Goal: Use online tool/utility: Utilize a website feature to perform a specific function

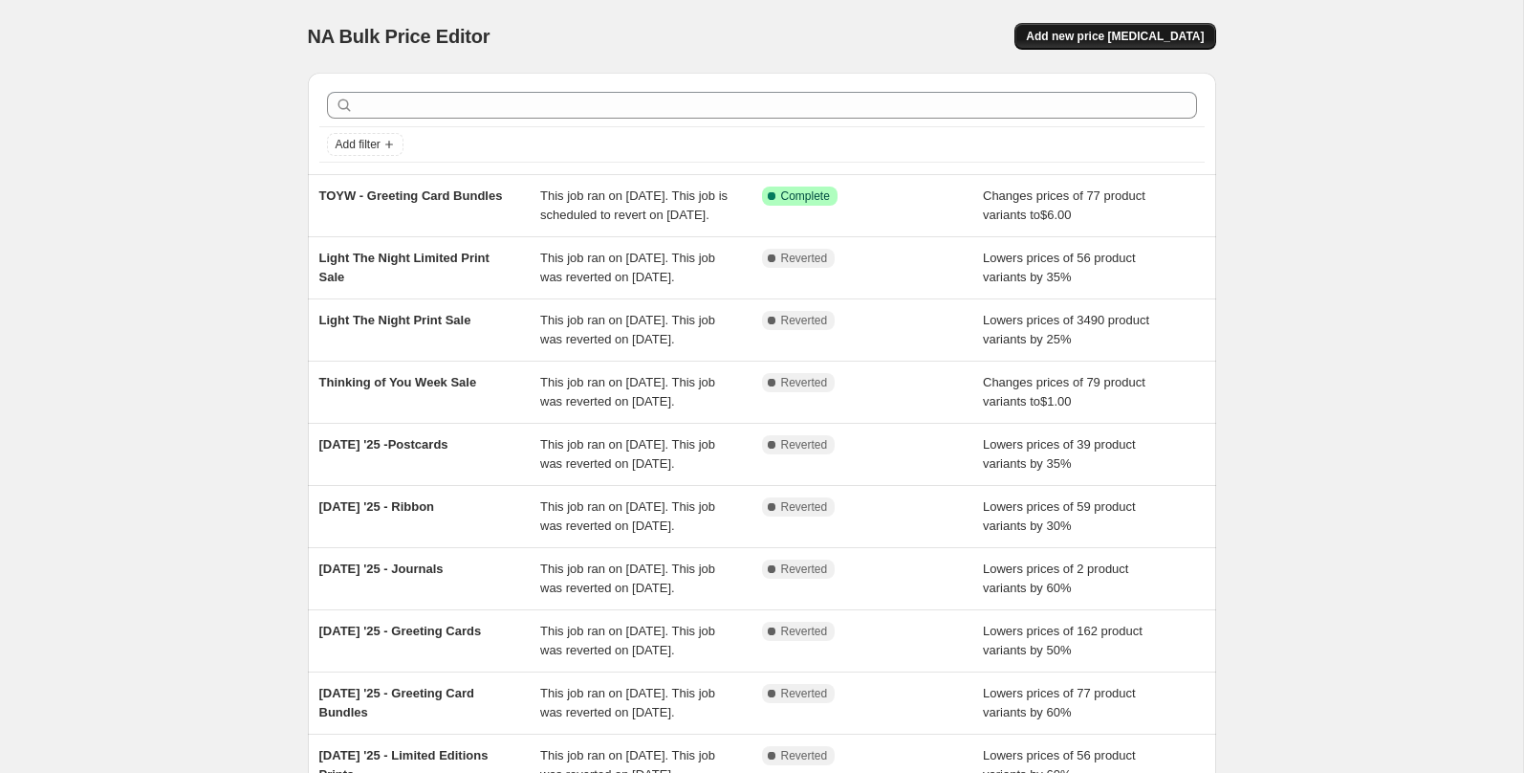
click at [1120, 36] on span "Add new price change job" at bounding box center [1115, 36] width 178 height 15
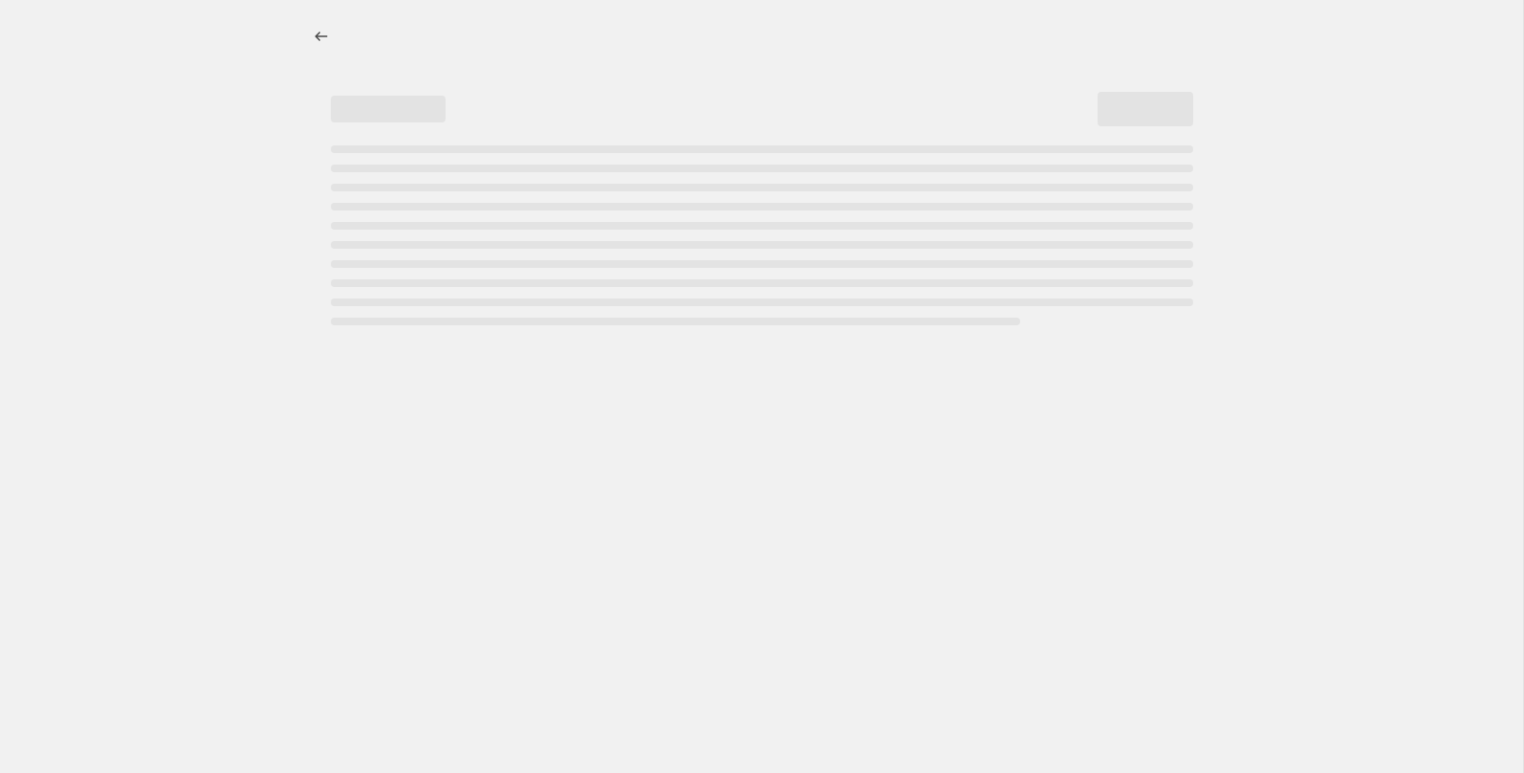
select select "percentage"
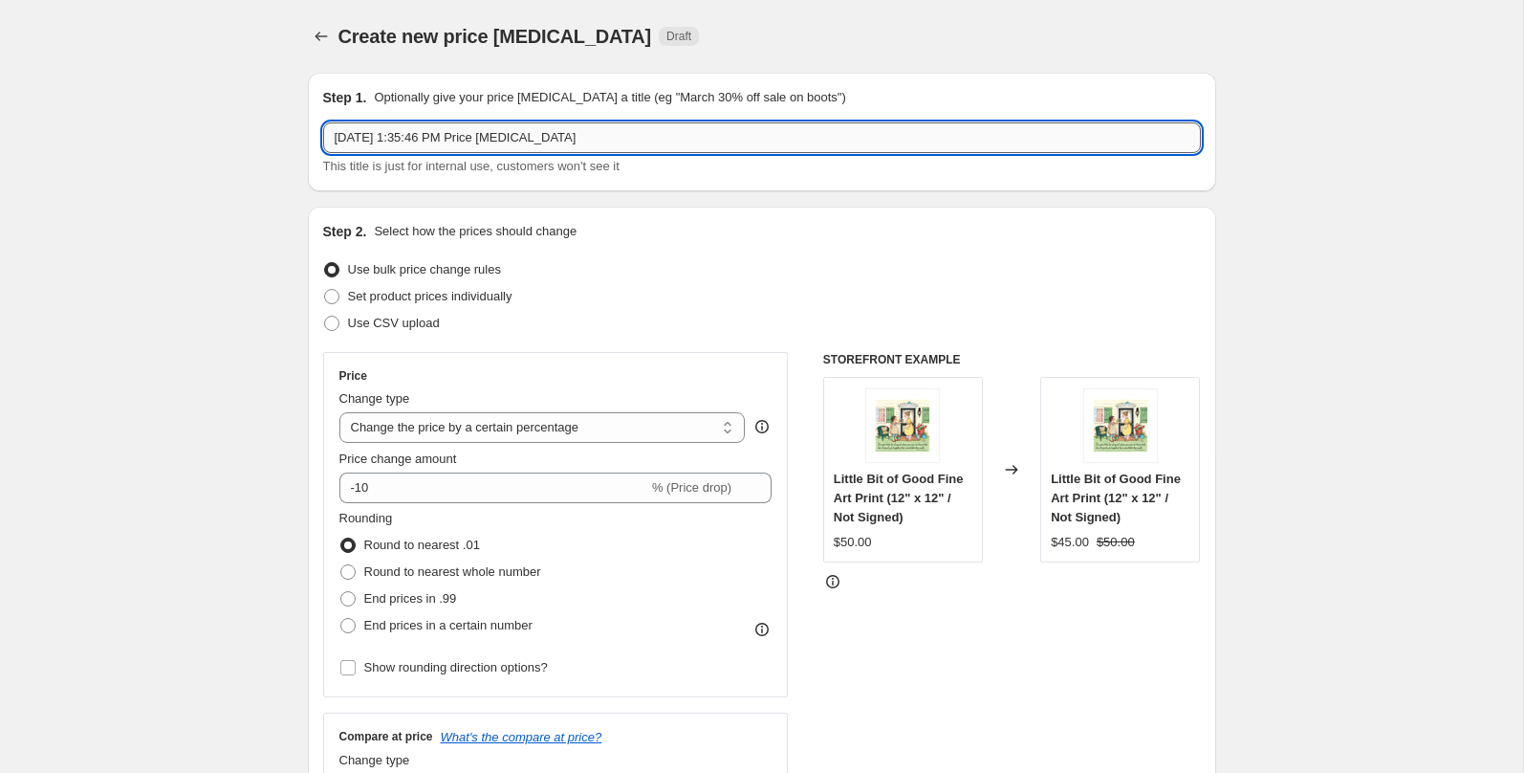
click at [389, 140] on input "Sep 12, 2025, 1:35:46 PM Price change job" at bounding box center [762, 137] width 878 height 31
type input "Vote Postcards"
click at [392, 603] on span "End prices in .99" at bounding box center [410, 598] width 93 height 14
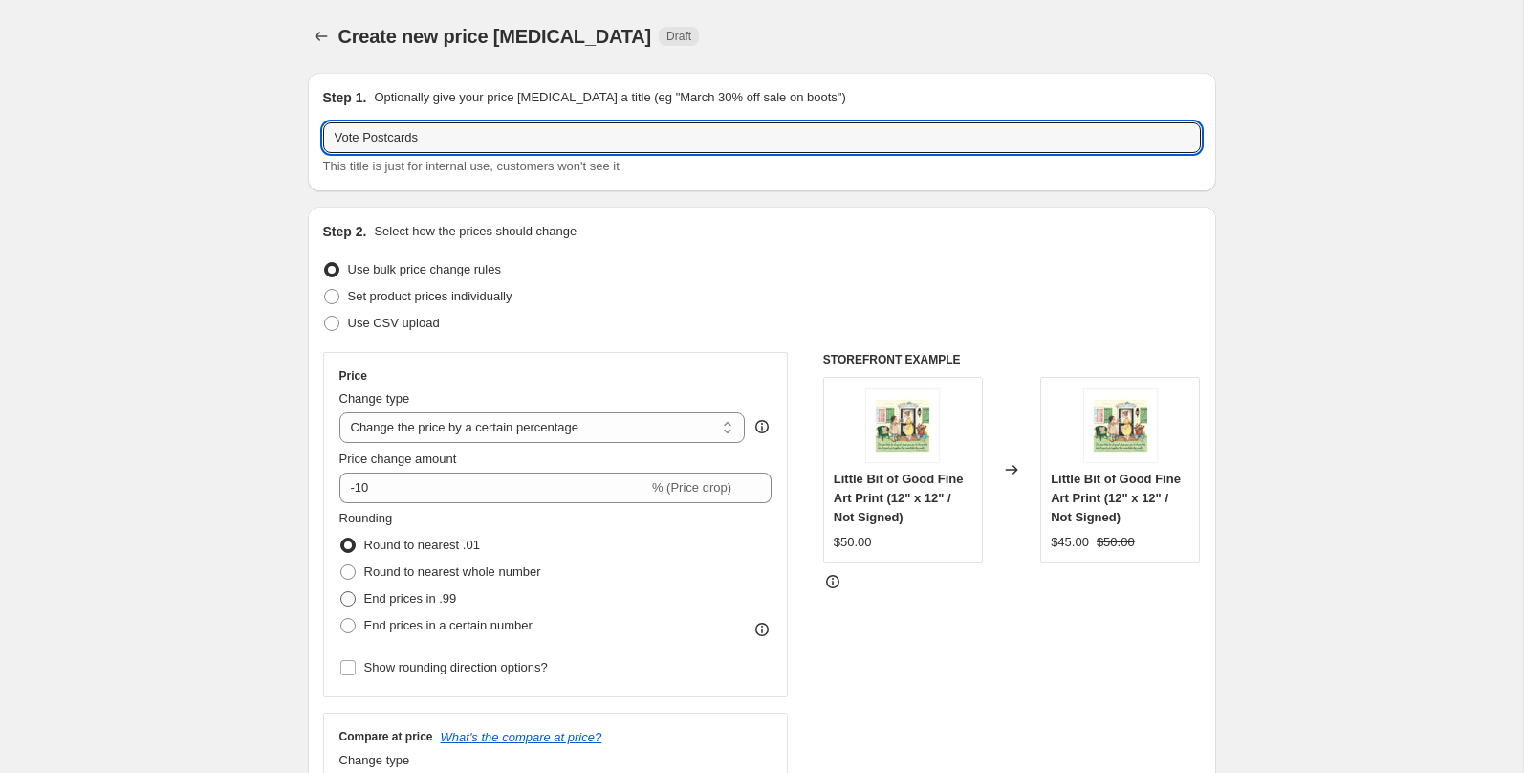
click at [341, 592] on input "End prices in .99" at bounding box center [340, 591] width 1 height 1
radio input "true"
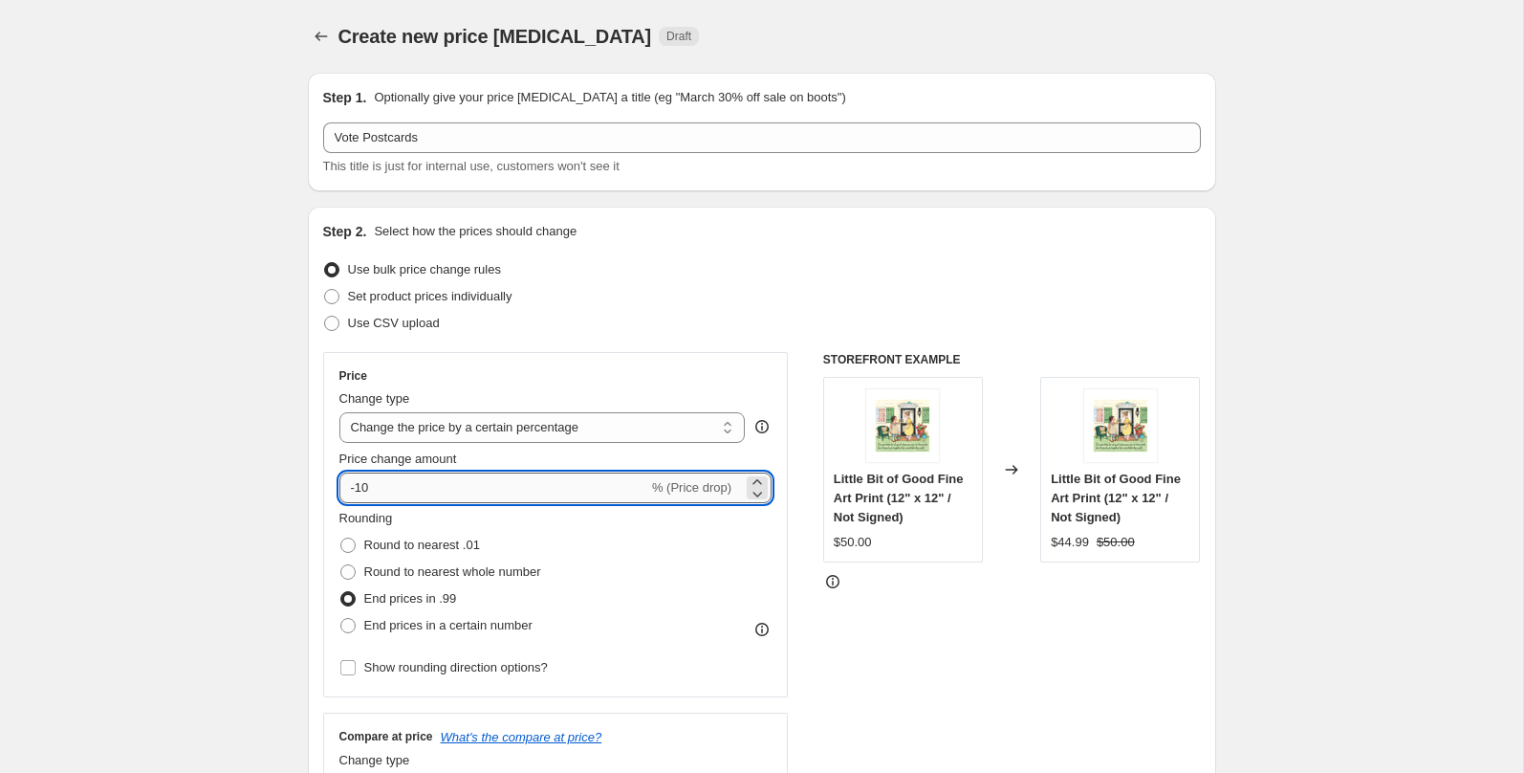
drag, startPoint x: 396, startPoint y: 486, endPoint x: 354, endPoint y: 483, distance: 42.2
click at [354, 483] on input "-10" at bounding box center [493, 487] width 309 height 31
type input "-90"
drag, startPoint x: 493, startPoint y: 496, endPoint x: 295, endPoint y: 485, distance: 199.2
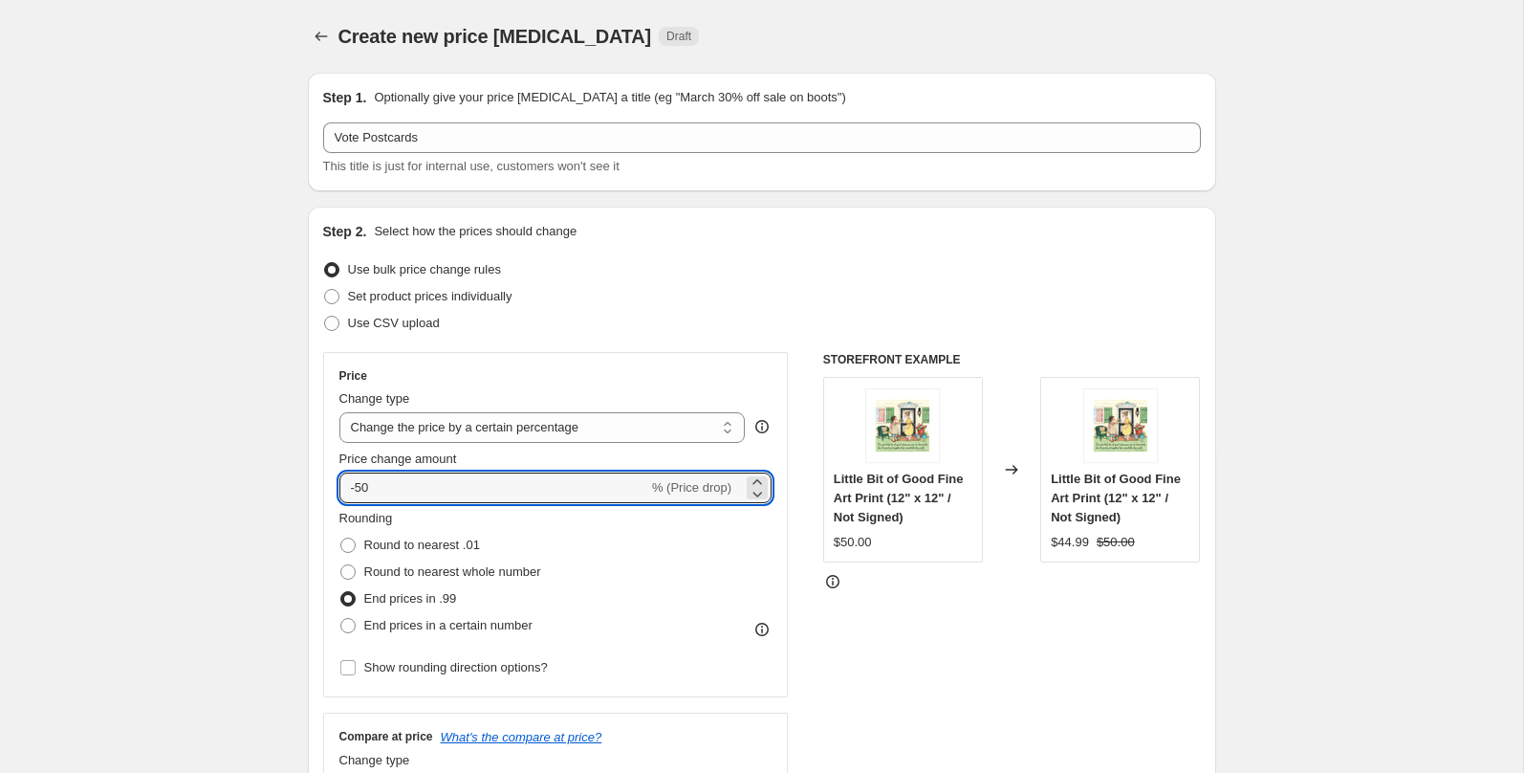
type input "-50"
click at [689, 636] on div "Rounding Round to nearest .01 Round to nearest whole number End prices in .99 E…" at bounding box center [555, 574] width 433 height 130
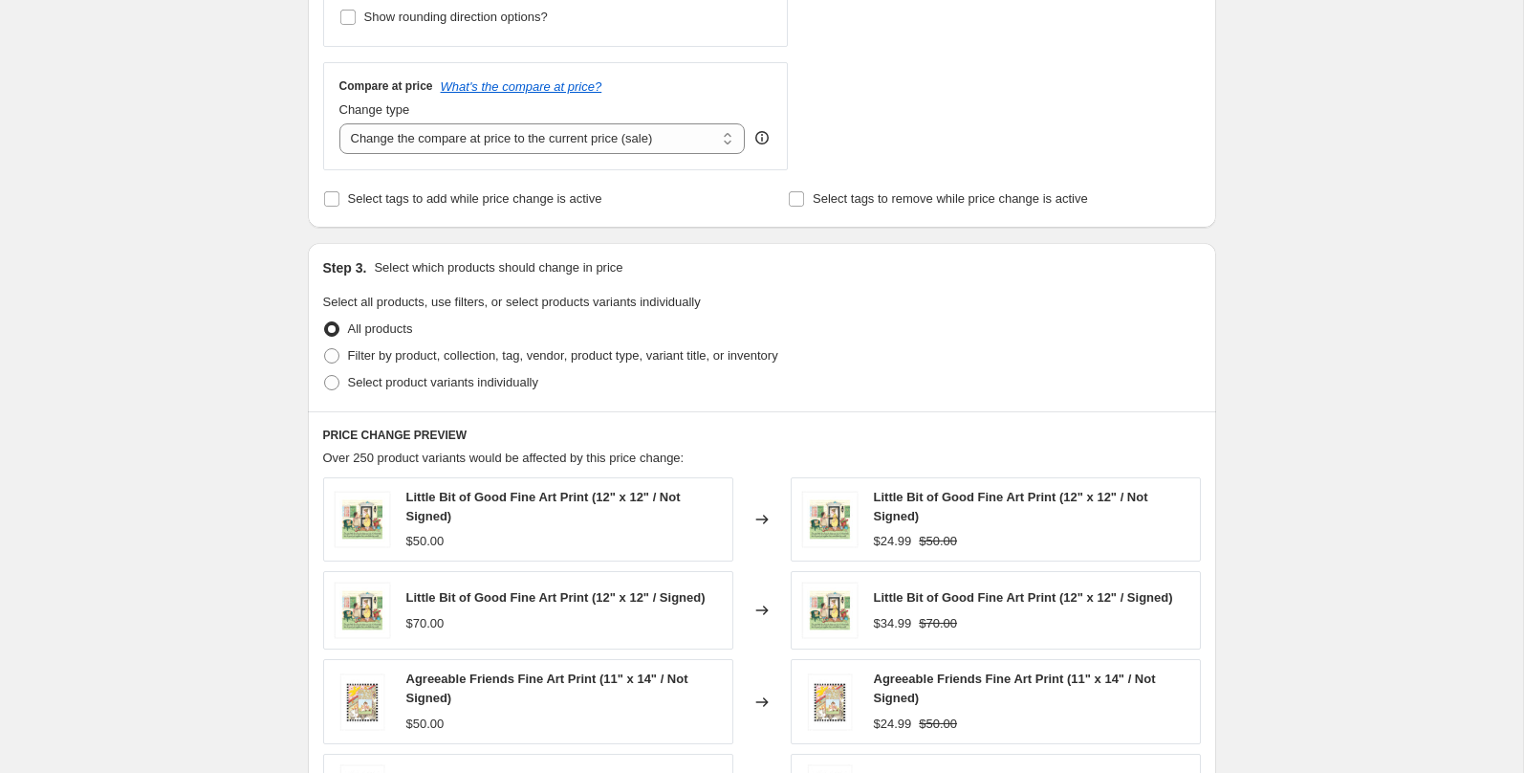
scroll to position [689, 0]
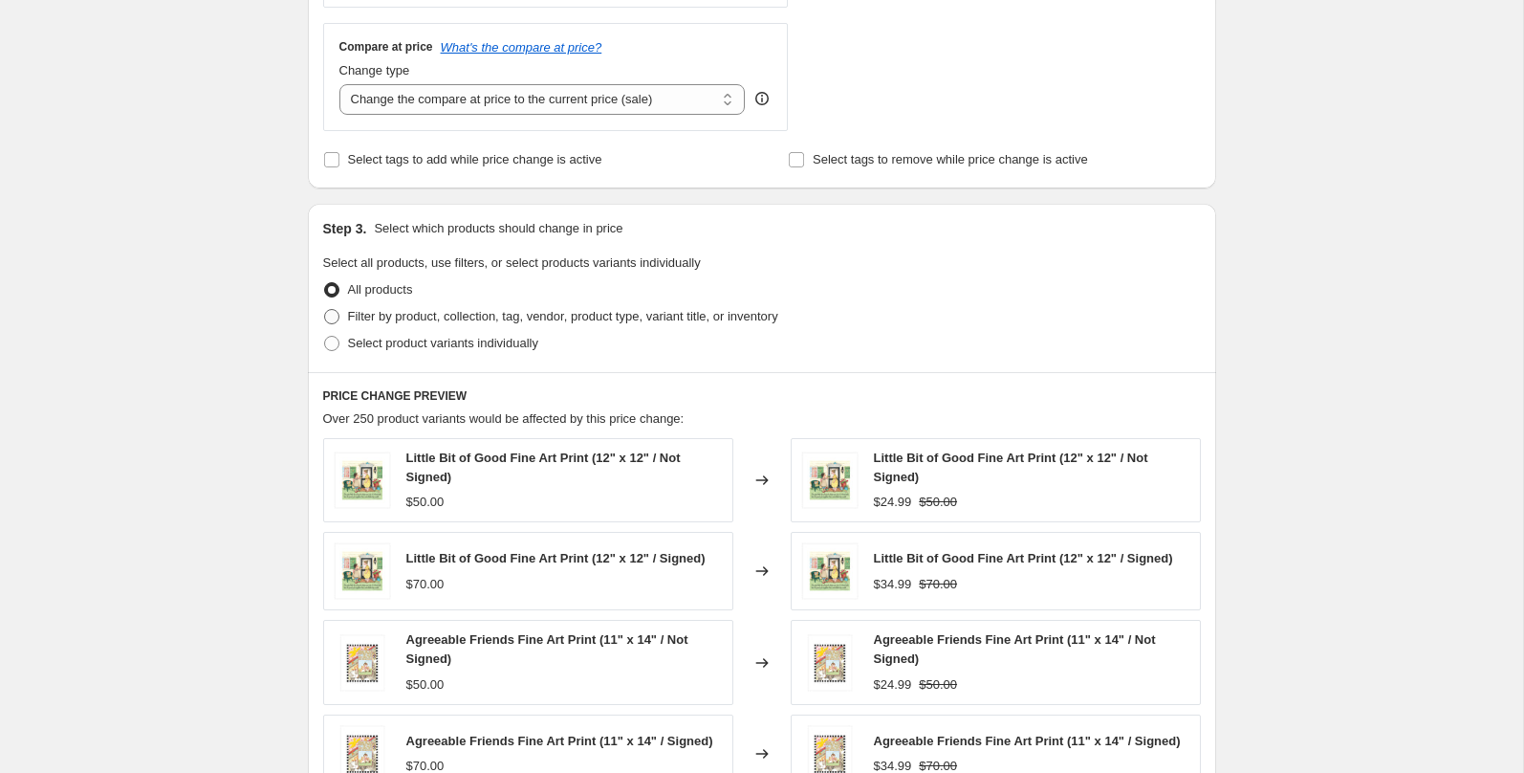
click at [564, 311] on span "Filter by product, collection, tag, vendor, product type, variant title, or inv…" at bounding box center [563, 316] width 430 height 14
click at [325, 310] on input "Filter by product, collection, tag, vendor, product type, variant title, or inv…" at bounding box center [324, 309] width 1 height 1
radio input "true"
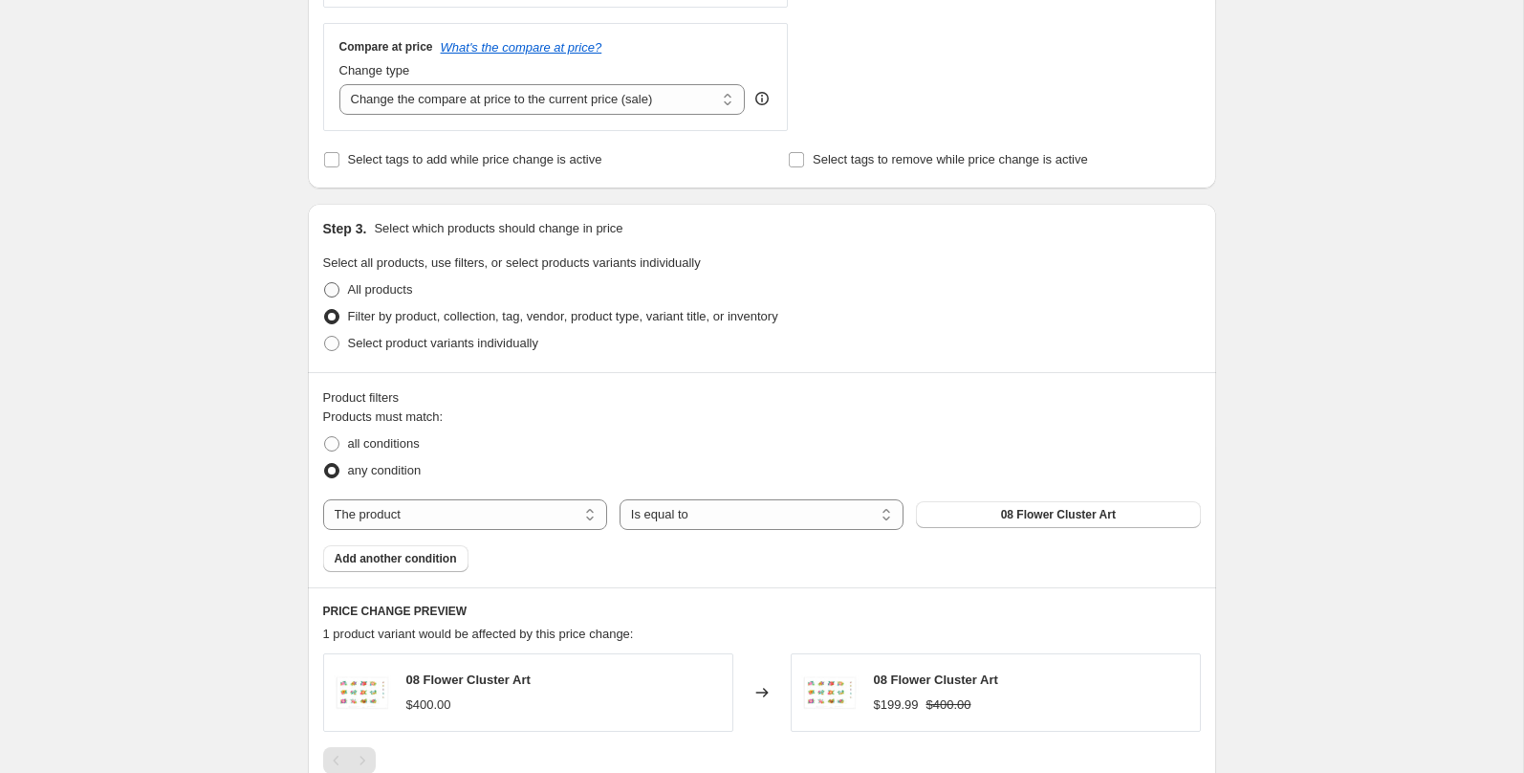
click at [396, 289] on span "All products" at bounding box center [380, 289] width 65 height 14
click at [325, 283] on input "All products" at bounding box center [324, 282] width 1 height 1
radio input "true"
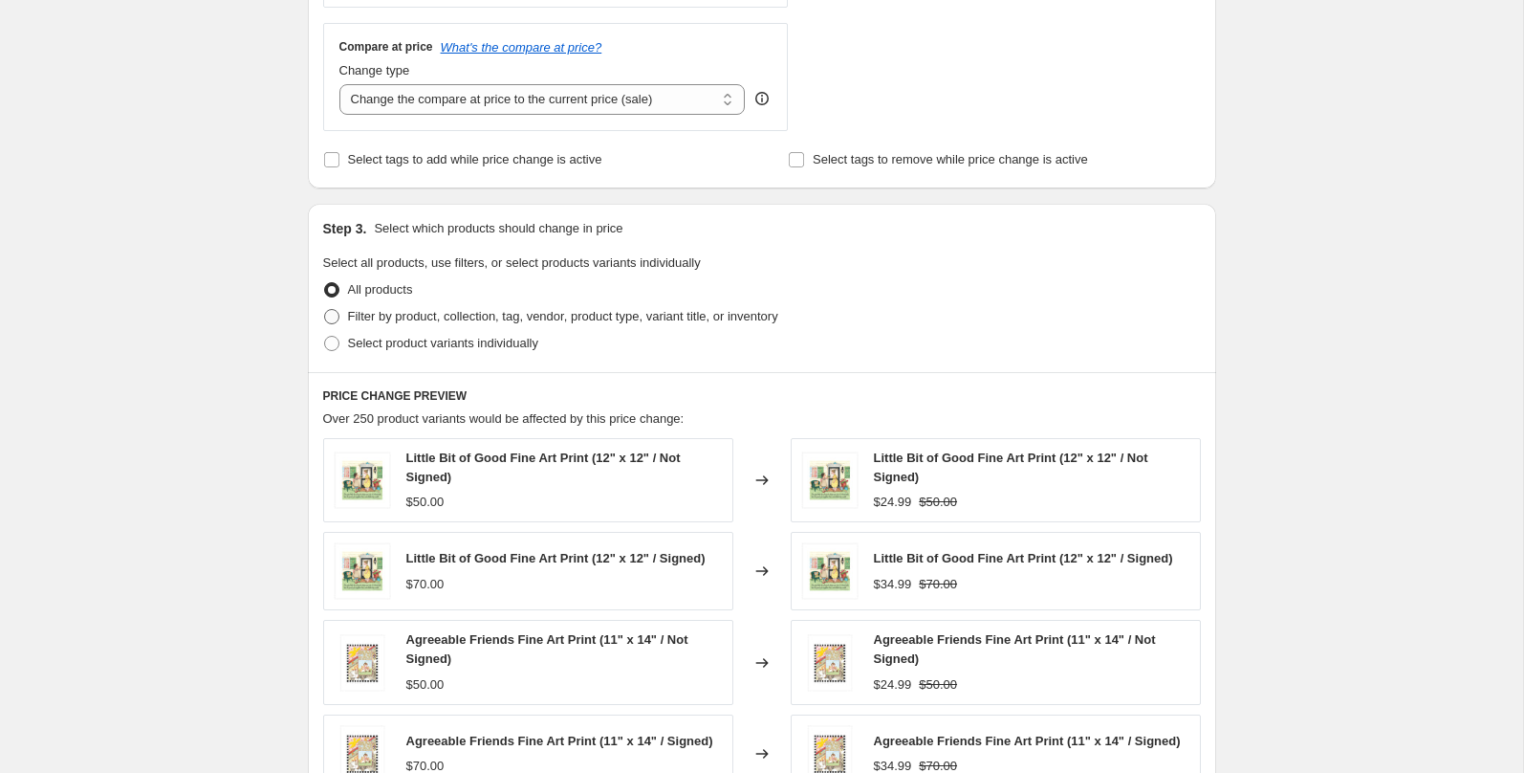
click at [419, 314] on span "Filter by product, collection, tag, vendor, product type, variant title, or inv…" at bounding box center [563, 316] width 430 height 14
click at [325, 310] on input "Filter by product, collection, tag, vendor, product type, variant title, or inv…" at bounding box center [324, 309] width 1 height 1
radio input "true"
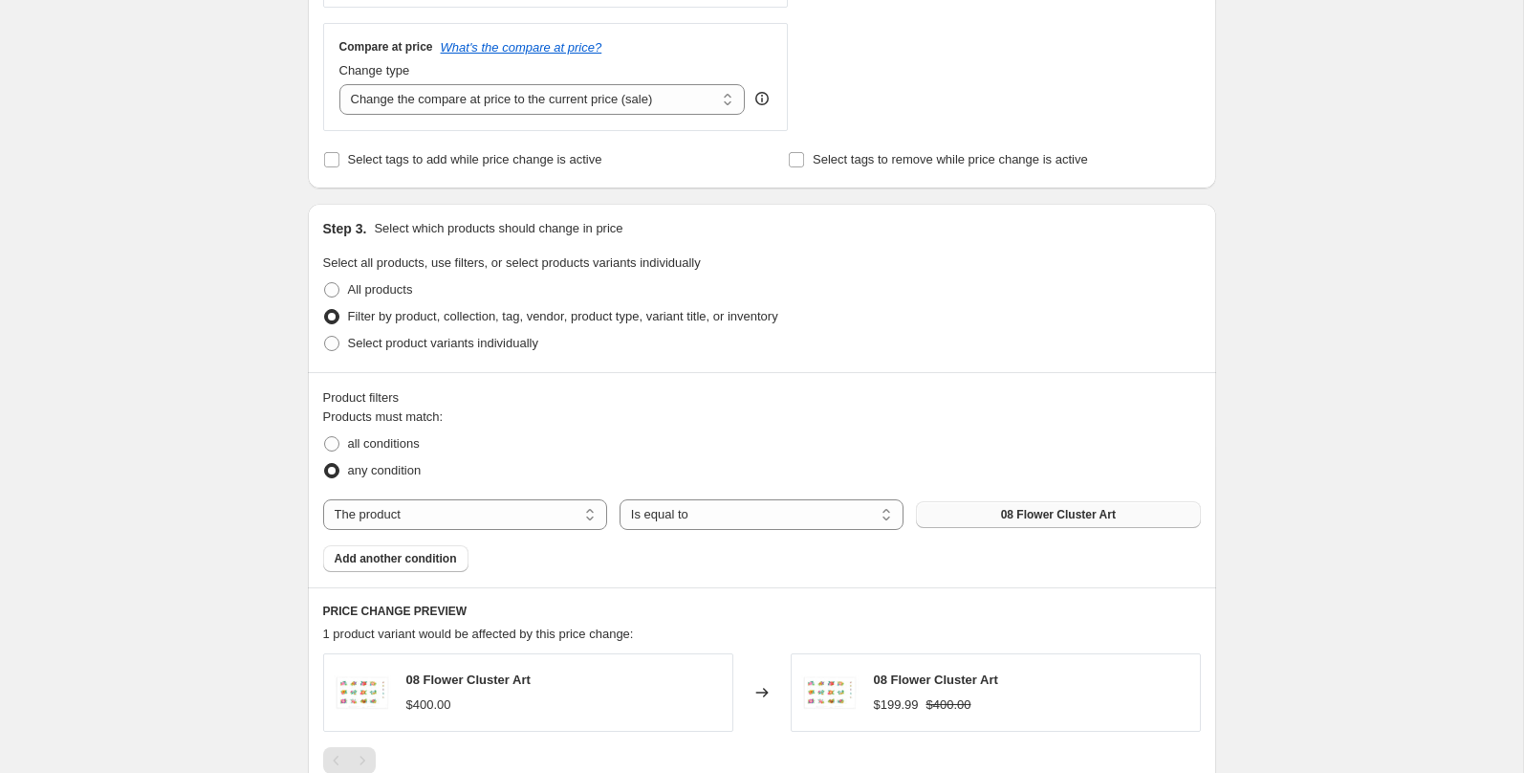
click at [1037, 515] on span "08 Flower Cluster Art" at bounding box center [1058, 514] width 115 height 15
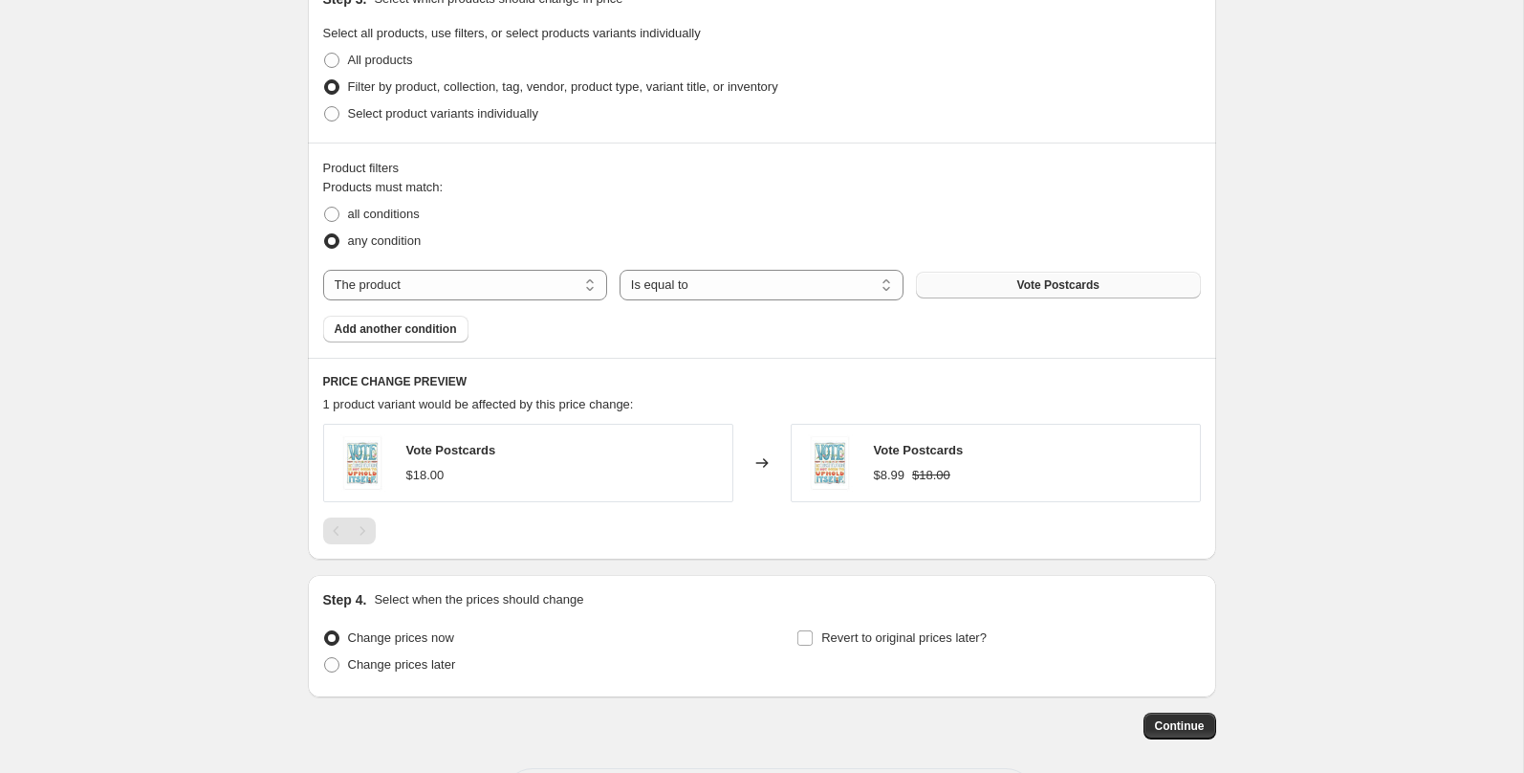
scroll to position [1002, 0]
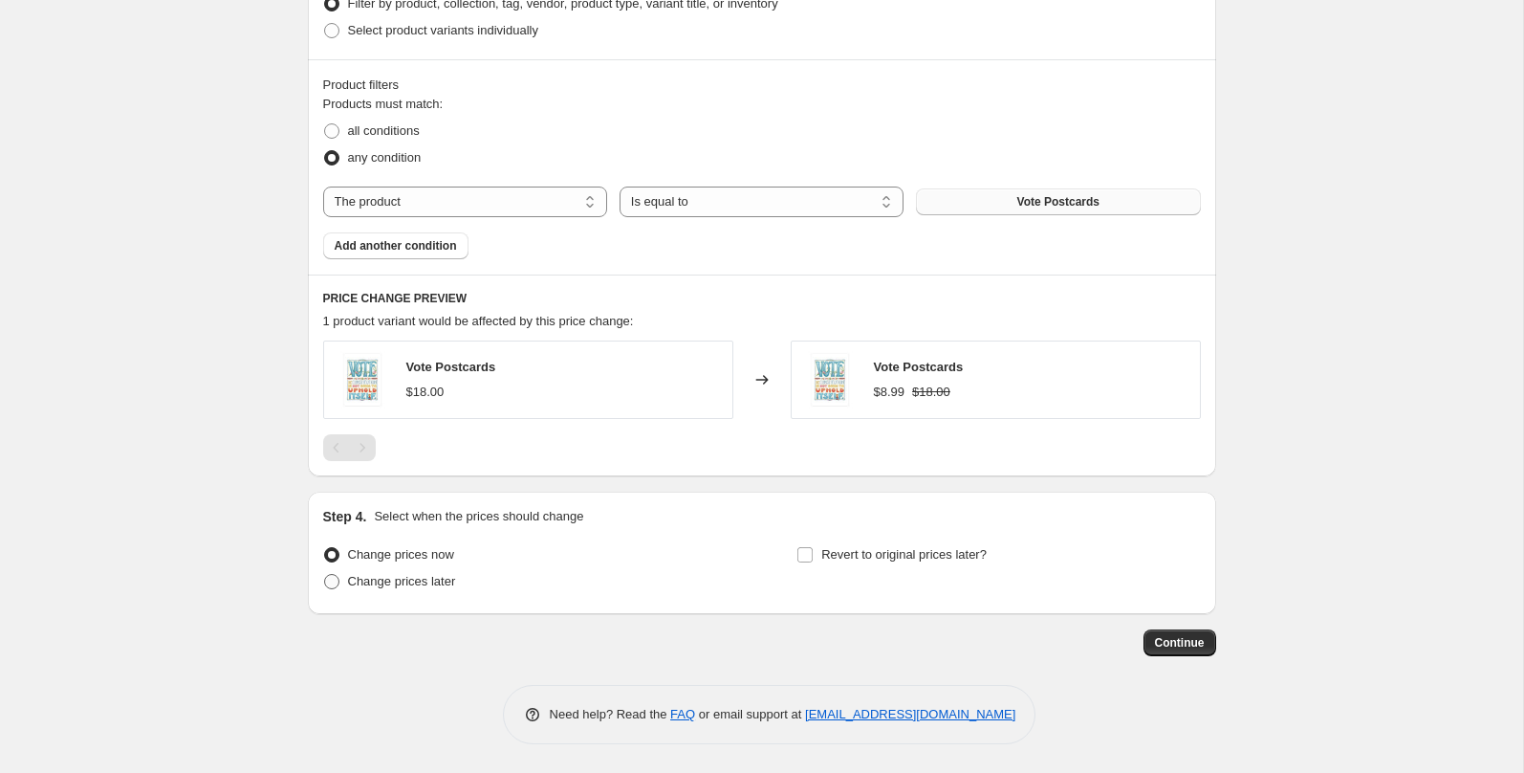
click at [452, 580] on span "Change prices later" at bounding box center [402, 581] width 108 height 14
click at [325, 575] on input "Change prices later" at bounding box center [324, 574] width 1 height 1
radio input "true"
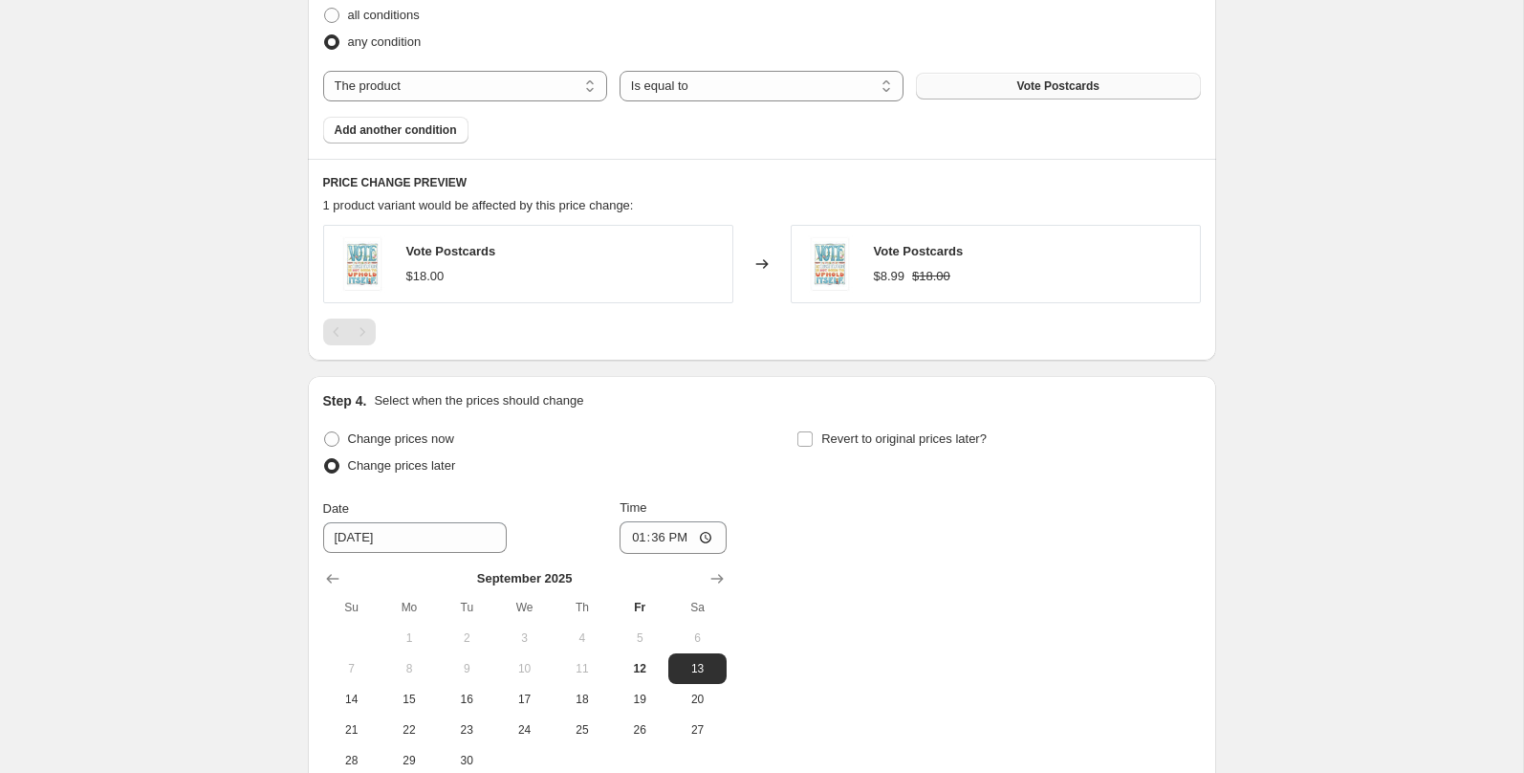
scroll to position [1132, 0]
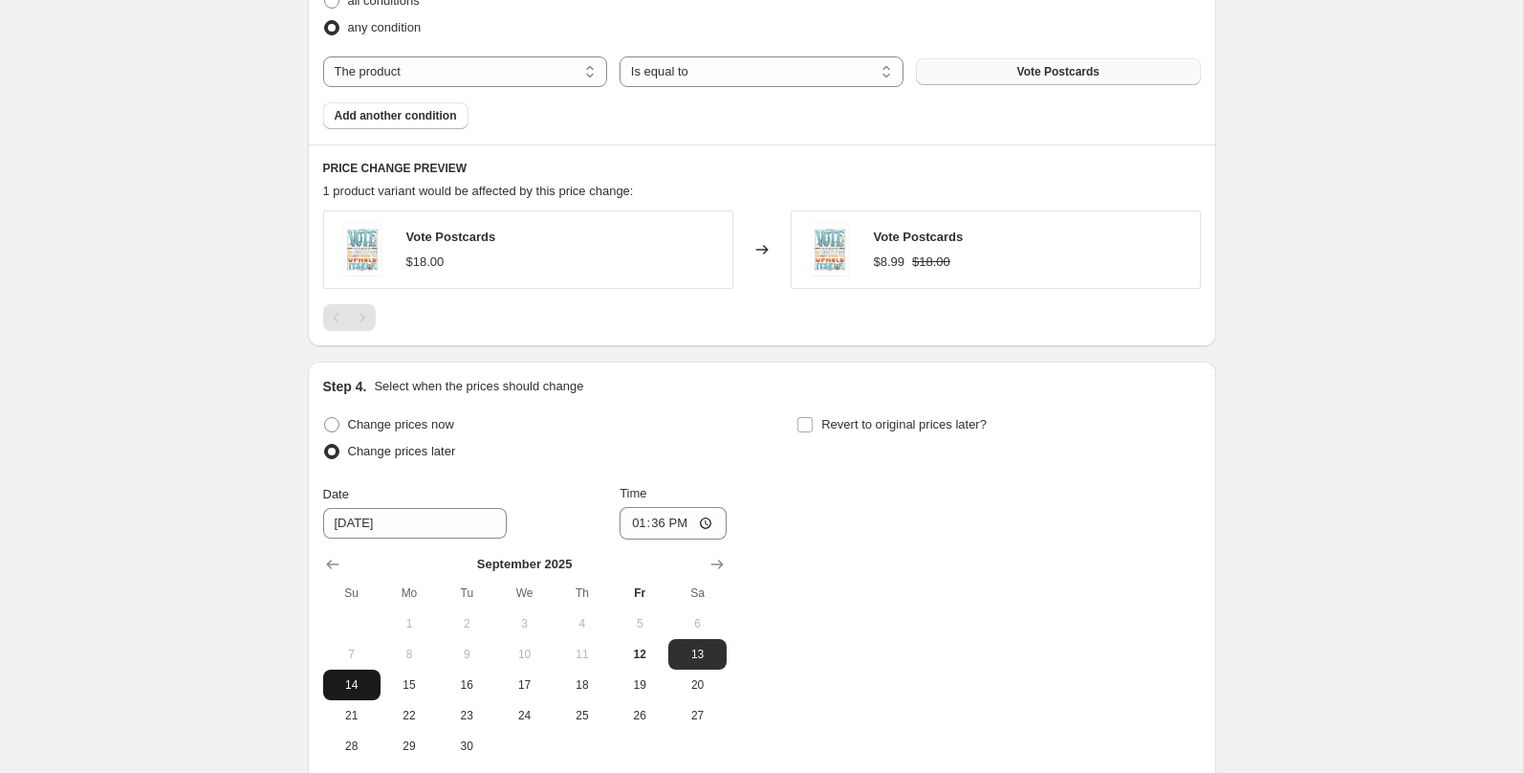
click at [346, 681] on span "14" at bounding box center [352, 684] width 42 height 15
type input "9/14/2025"
click at [632, 522] on input "13:36" at bounding box center [673, 523] width 107 height 33
type input "00:00"
click at [911, 434] on label "Revert to original prices later?" at bounding box center [892, 424] width 190 height 27
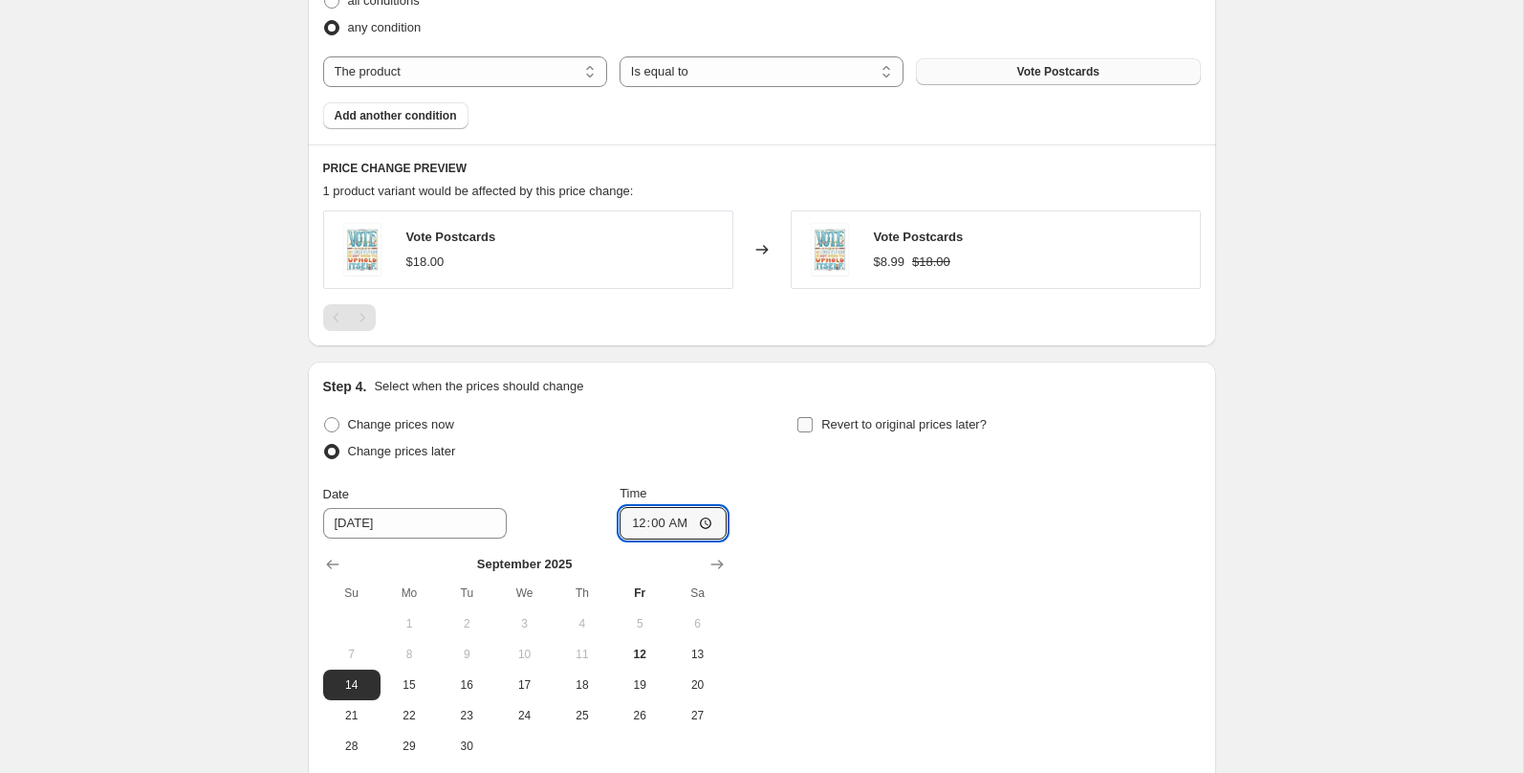
click at [813, 432] on input "Revert to original prices later?" at bounding box center [805, 424] width 15 height 15
checkbox input "true"
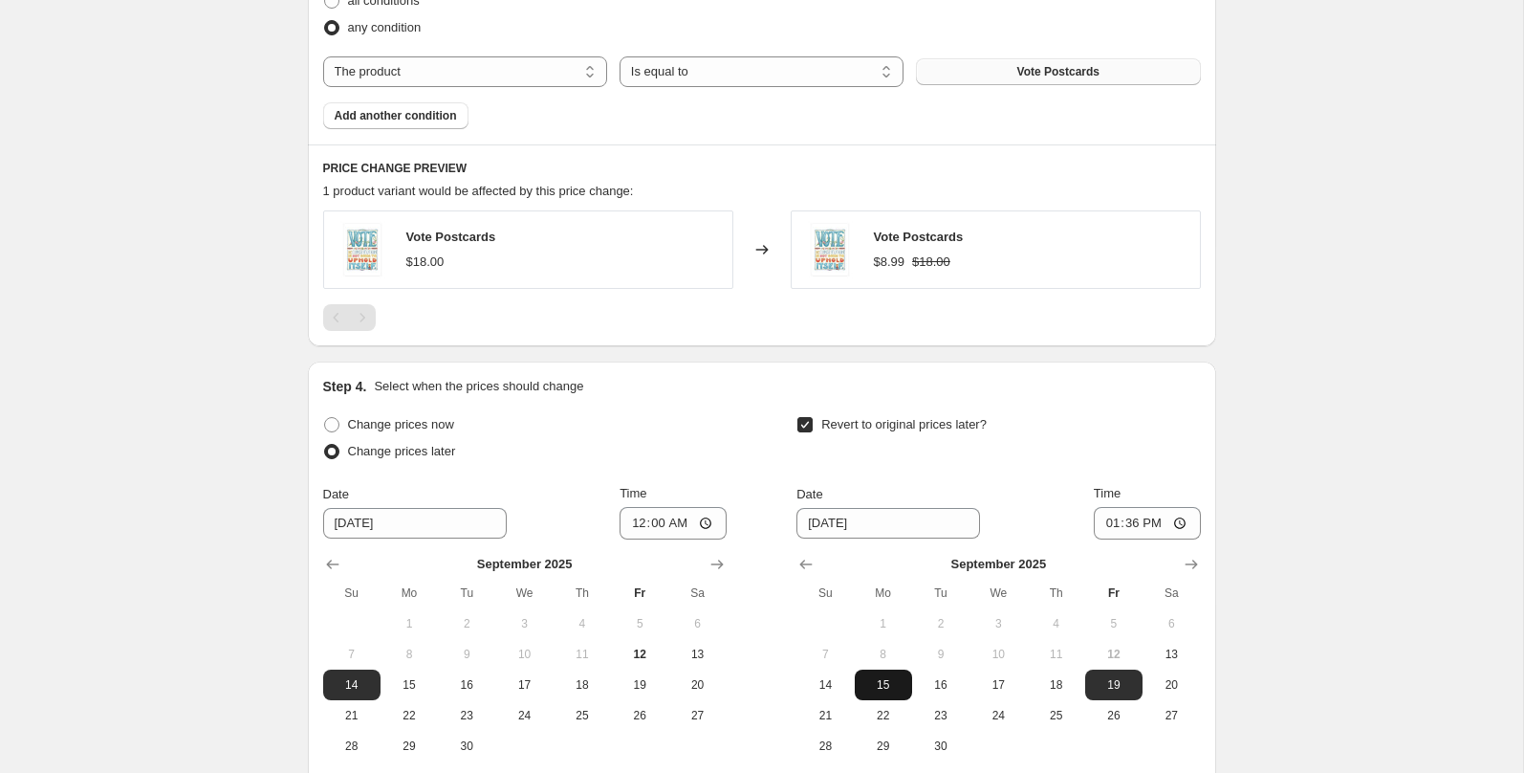
click at [892, 689] on span "15" at bounding box center [884, 684] width 42 height 15
type input "9/15/2025"
click at [1109, 526] on input "13:36" at bounding box center [1147, 523] width 107 height 33
type input "03:30"
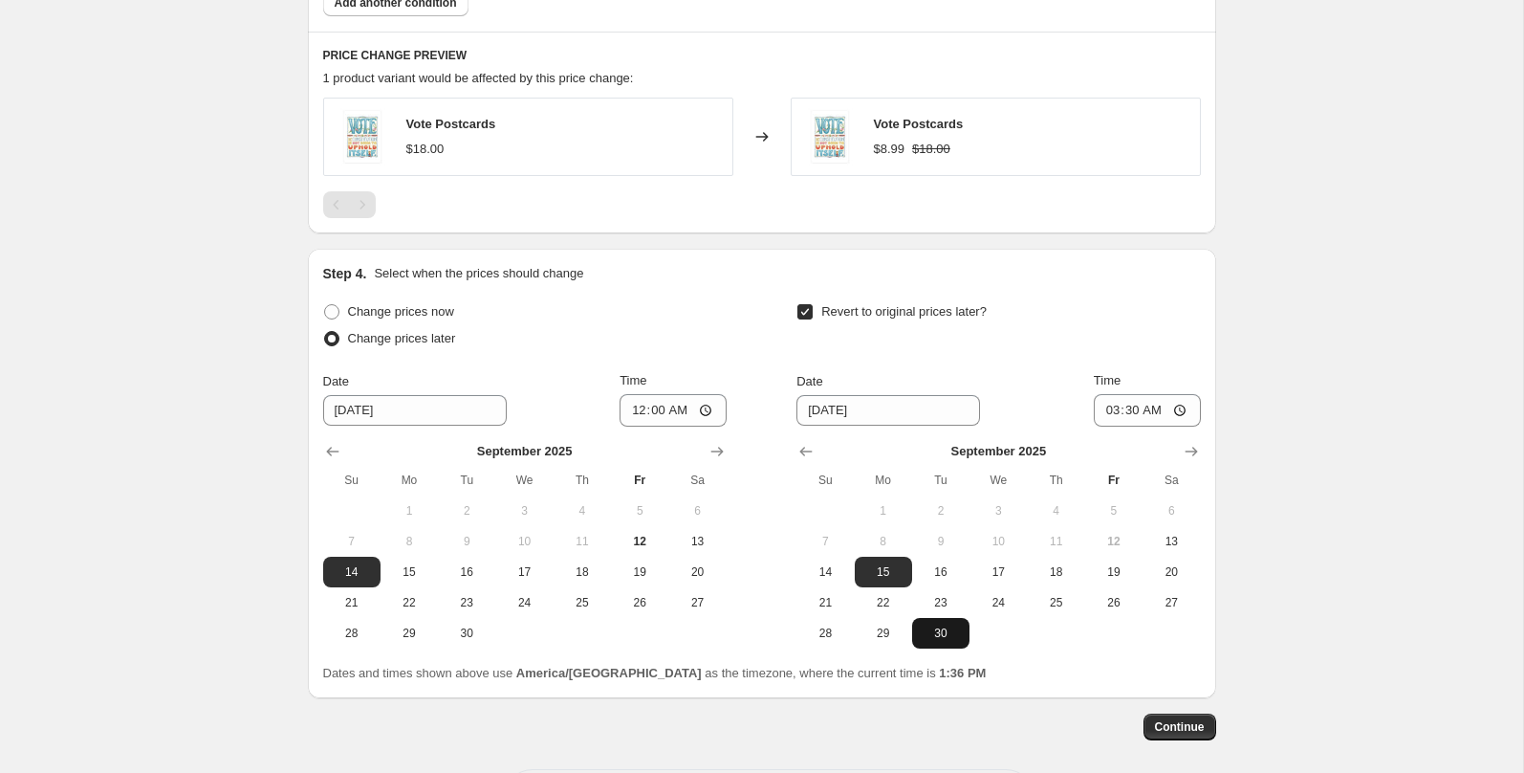
scroll to position [1329, 0]
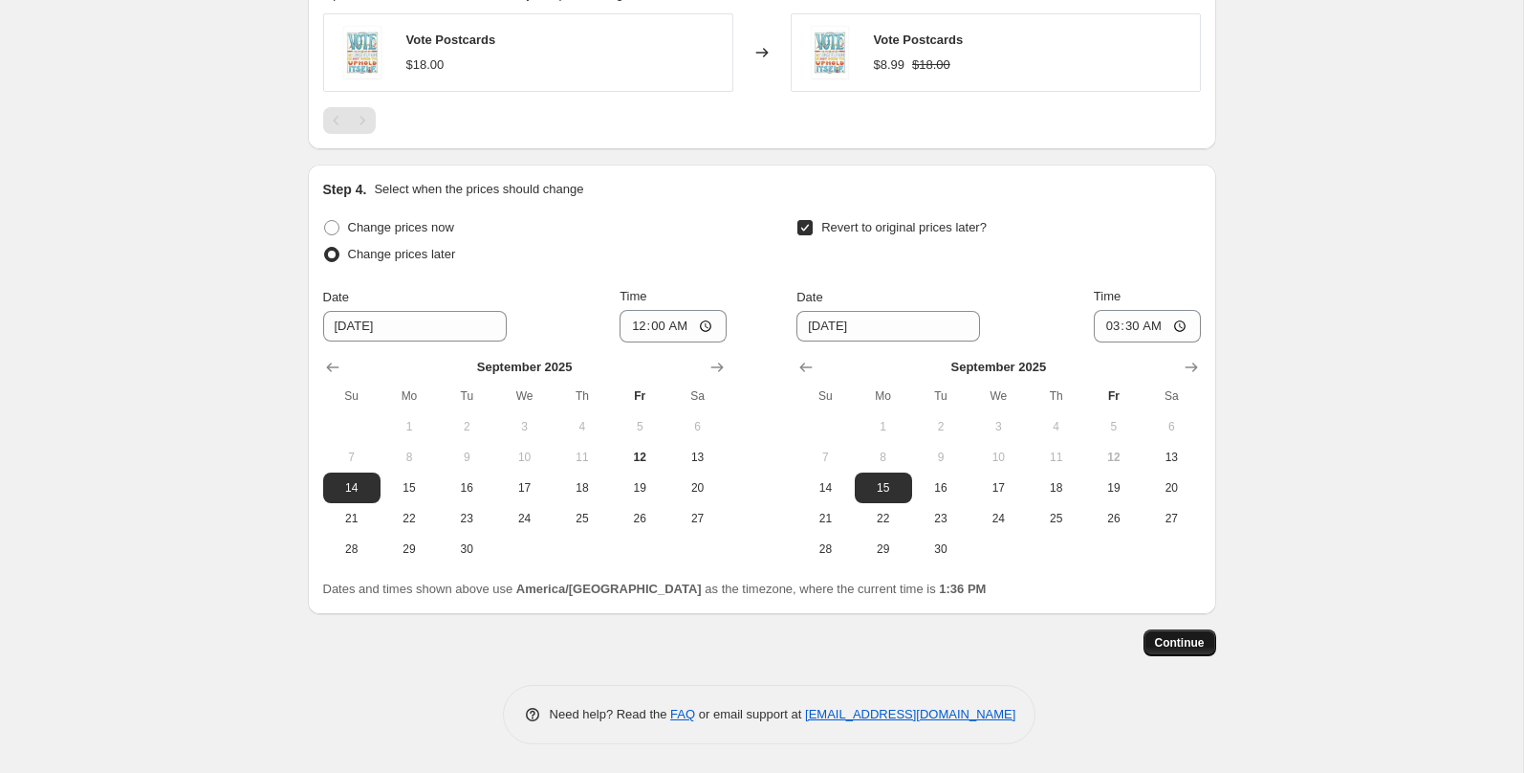
click at [1165, 640] on span "Continue" at bounding box center [1180, 642] width 50 height 15
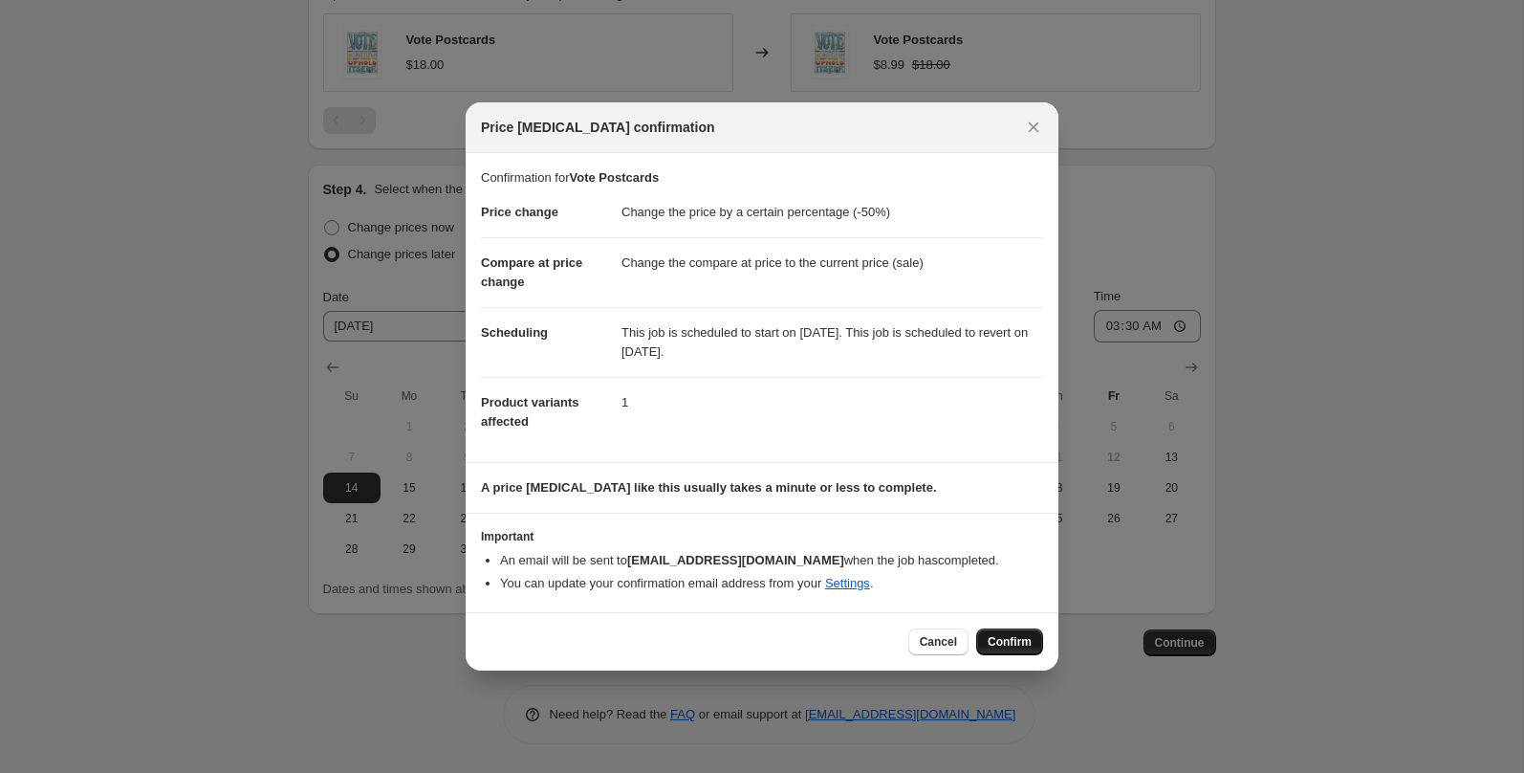
click at [1008, 632] on button "Confirm" at bounding box center [1009, 641] width 67 height 27
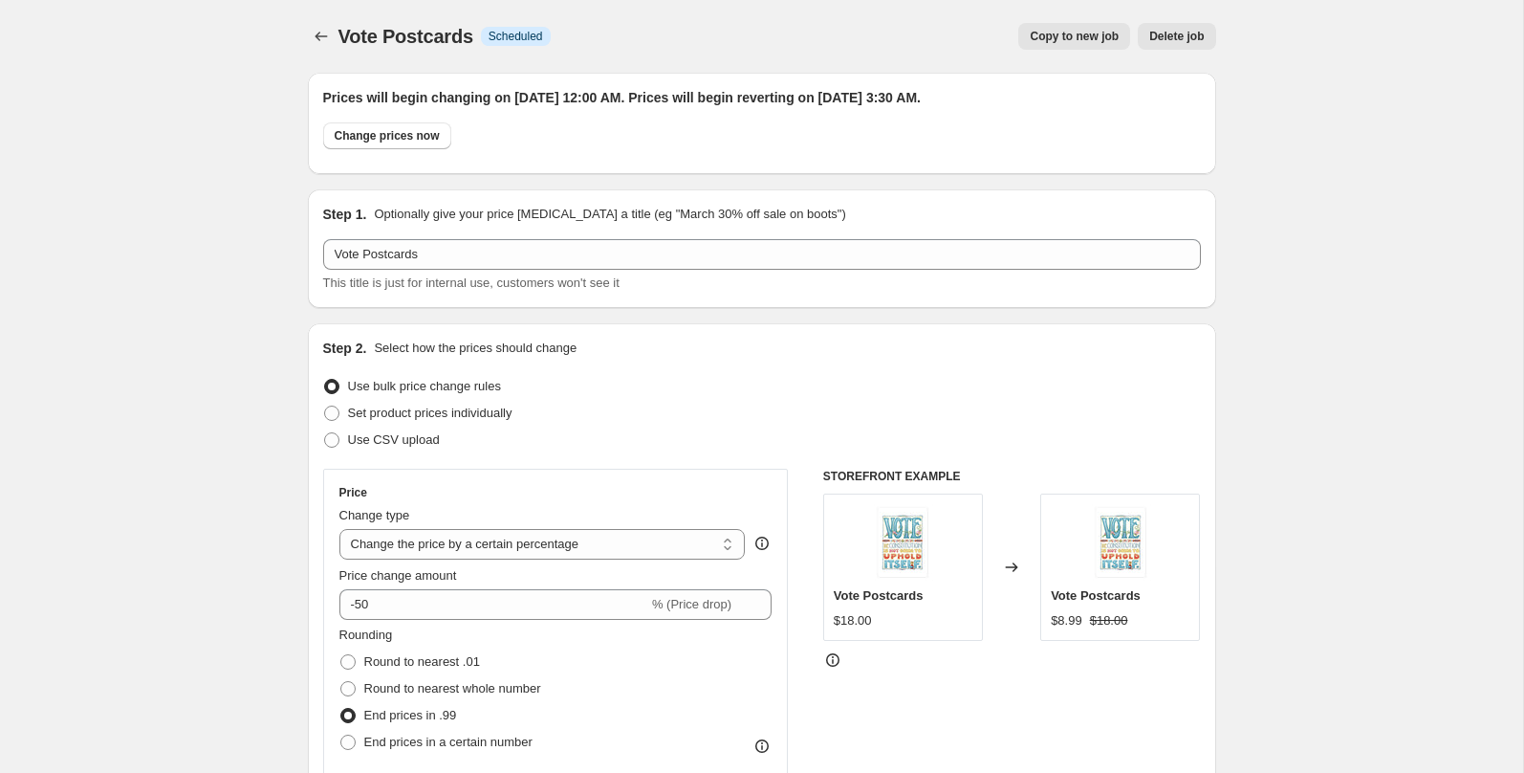
scroll to position [1329, 0]
